Goal: Find specific page/section: Find specific page/section

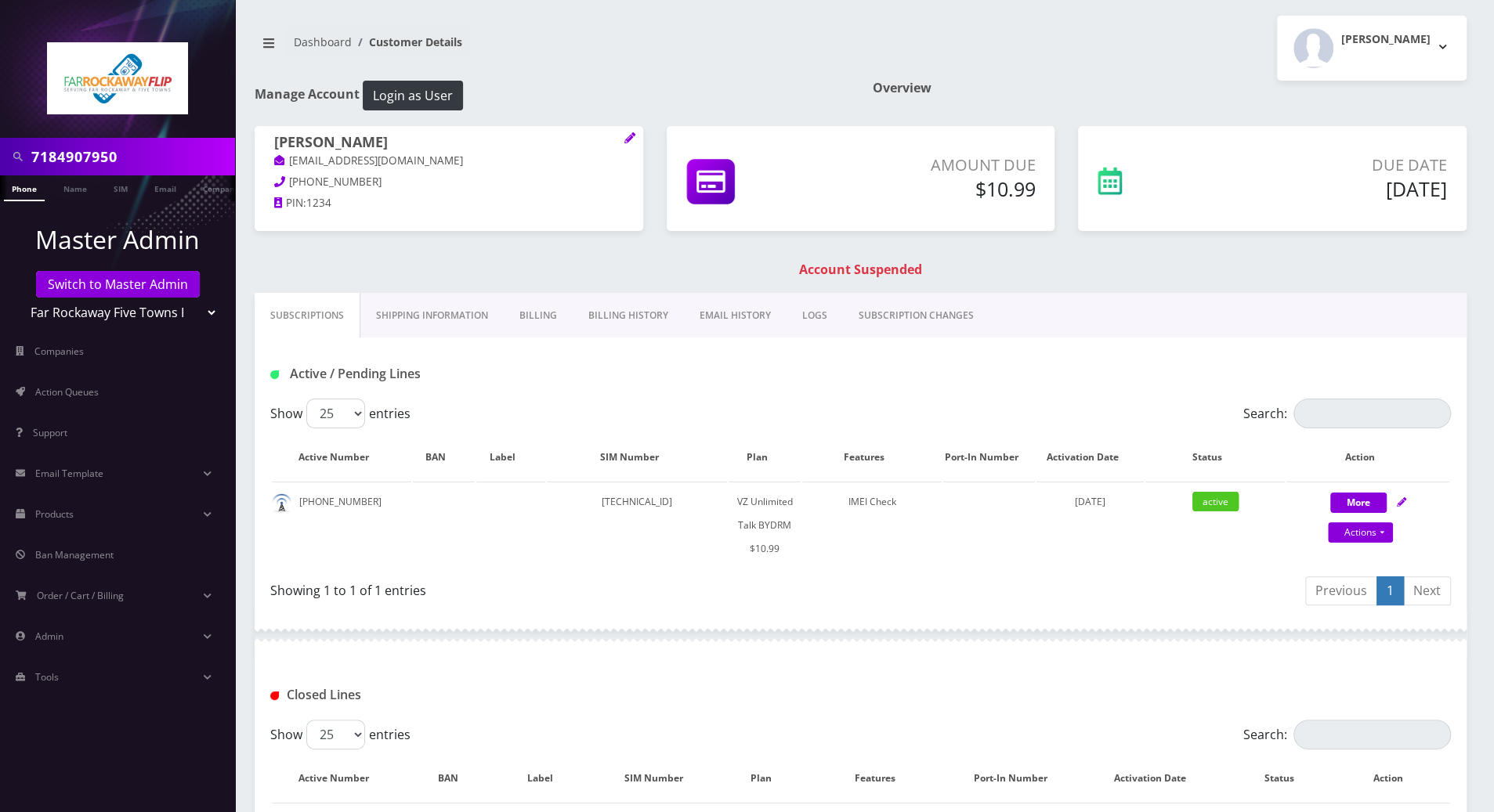
click at [23, 185] on link "Phone" at bounding box center [24, 188] width 41 height 25
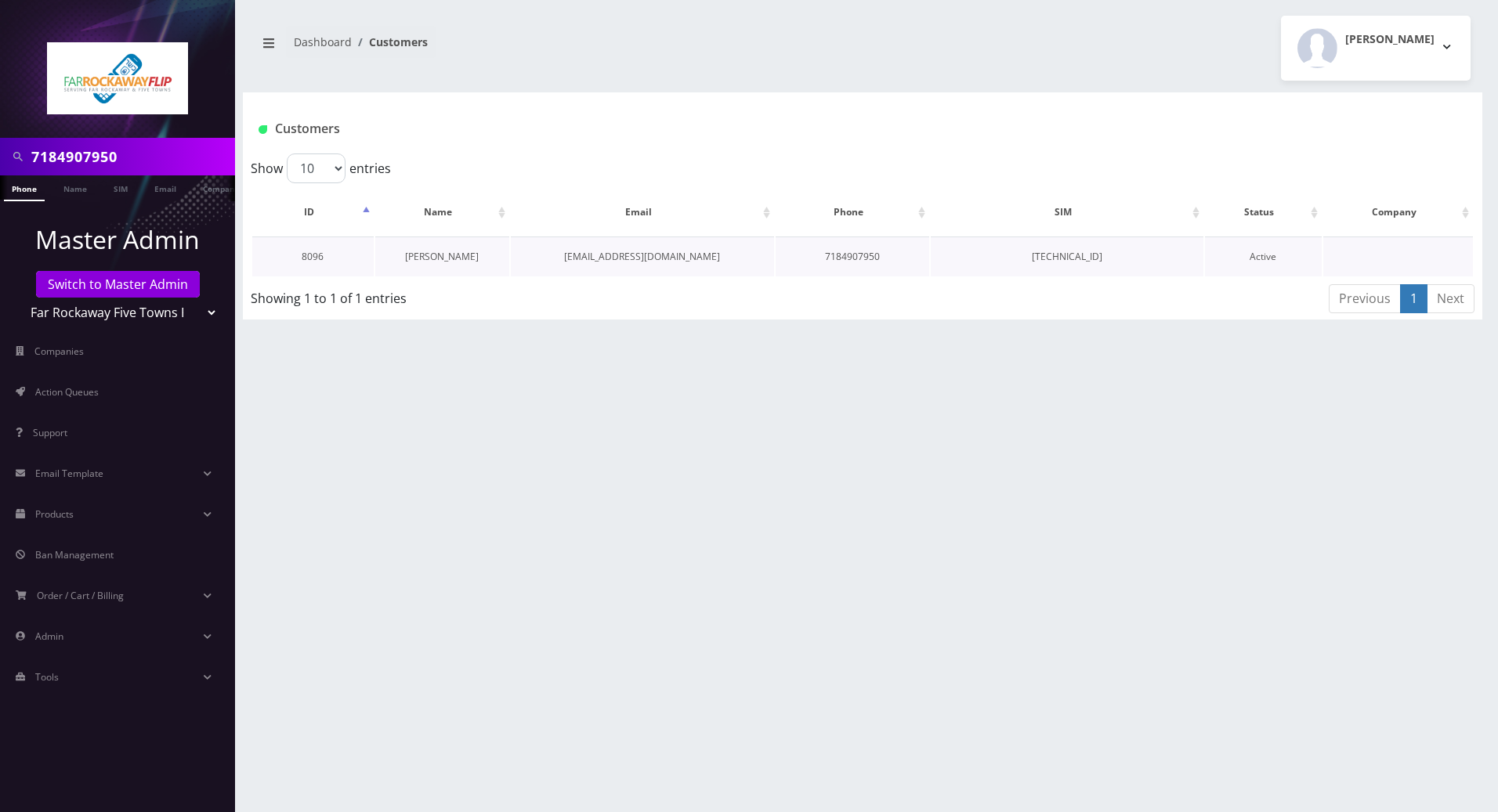
click at [430, 250] on link "[PERSON_NAME]" at bounding box center [442, 256] width 74 height 14
